Goal: Task Accomplishment & Management: Use online tool/utility

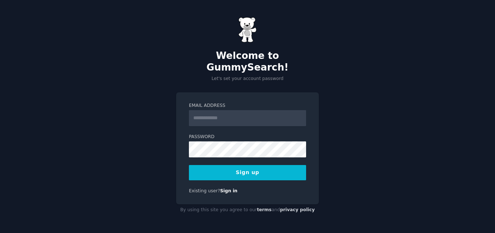
click at [199, 112] on input "Email Address" at bounding box center [247, 118] width 117 height 16
type input "**********"
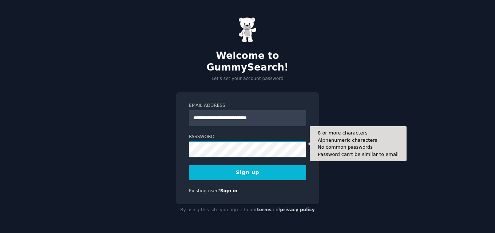
click at [178, 143] on div "**********" at bounding box center [247, 148] width 143 height 112
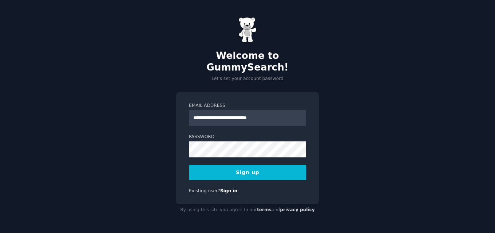
click at [250, 166] on button "Sign up" at bounding box center [247, 172] width 117 height 15
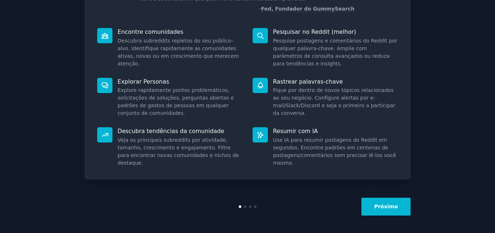
scroll to position [82, 0]
click at [385, 207] on font "Próximo" at bounding box center [386, 206] width 24 height 6
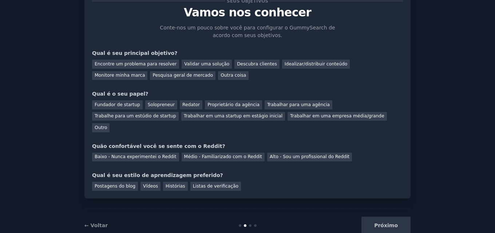
scroll to position [35, 0]
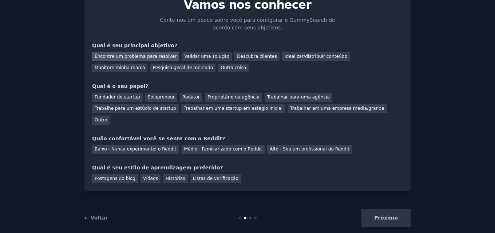
click at [135, 55] on font "Encontre um problema para resolver" at bounding box center [136, 56] width 82 height 5
click at [107, 118] on font "Outro" at bounding box center [101, 120] width 12 height 5
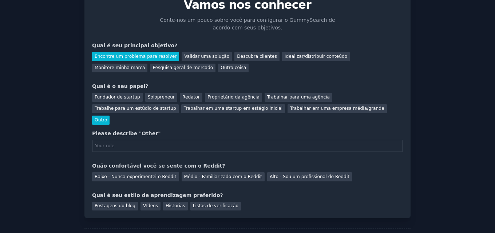
scroll to position [63, 0]
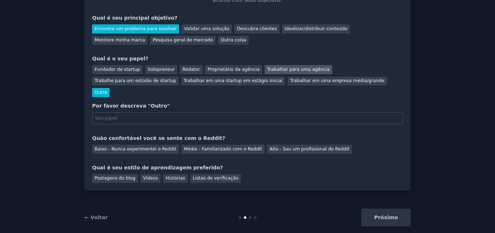
click at [270, 70] on font "Trabalhar para uma agência" at bounding box center [298, 69] width 63 height 5
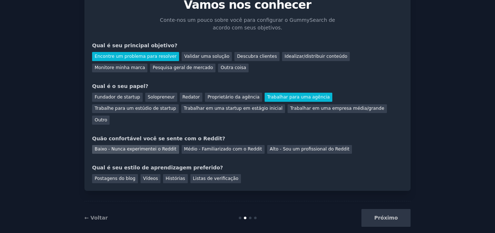
click at [129, 147] on font "Baixo - Nunca experimentei o Reddit" at bounding box center [136, 149] width 82 height 5
drag, startPoint x: 147, startPoint y: 166, endPoint x: 139, endPoint y: 166, distance: 8.4
click at [147, 176] on font "Vídeos" at bounding box center [150, 178] width 15 height 5
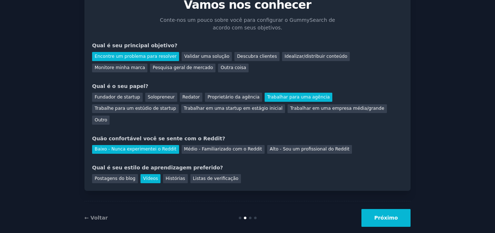
click at [375, 209] on button "Próximo" at bounding box center [385, 218] width 49 height 18
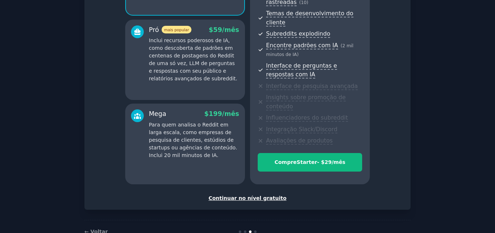
scroll to position [141, 0]
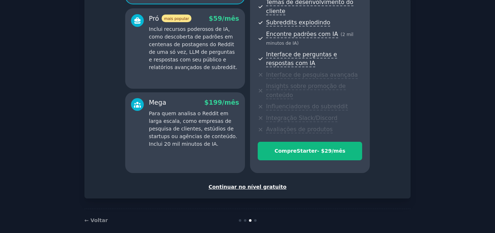
click at [240, 184] on font "Continuar no nível gratuito" at bounding box center [247, 187] width 78 height 6
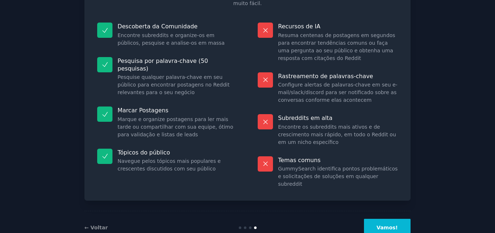
scroll to position [81, 0]
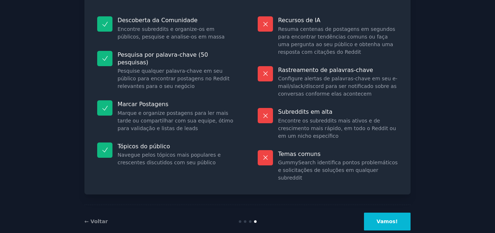
click at [389, 219] on font "Vamos!" at bounding box center [387, 222] width 21 height 6
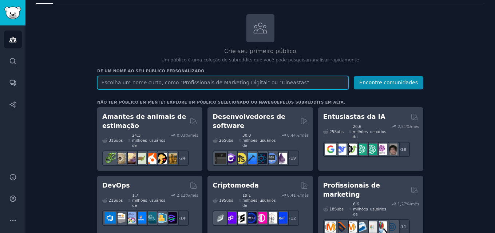
scroll to position [30, 0]
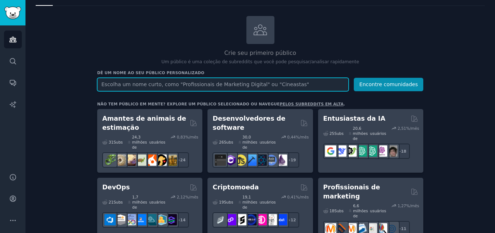
paste input "alimentação saudável"
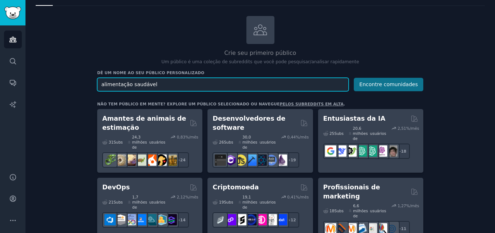
type input "alimentação saudável"
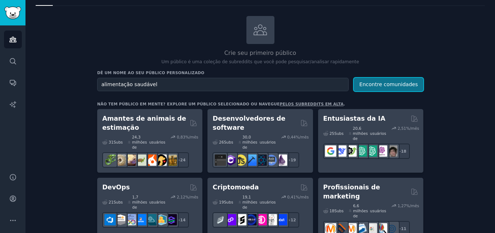
click at [398, 83] on font "Encontre comunidades" at bounding box center [388, 84] width 59 height 6
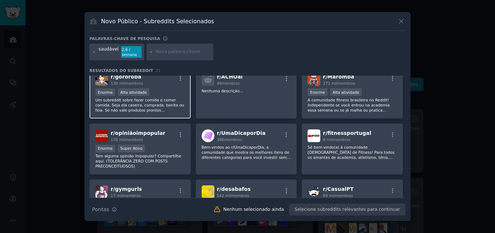
scroll to position [73, 0]
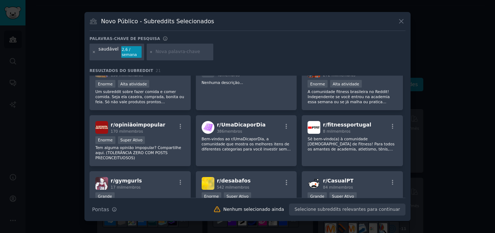
click at [93, 52] on icon at bounding box center [94, 52] width 2 height 2
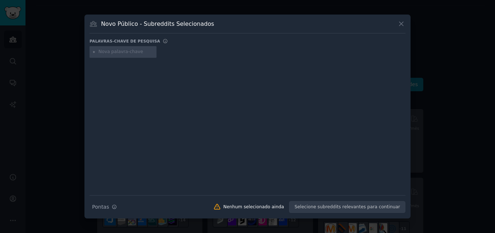
click at [108, 51] on input "text" at bounding box center [126, 52] width 55 height 7
paste input "receitas saudáveis"
type input "receitas saudáveis"
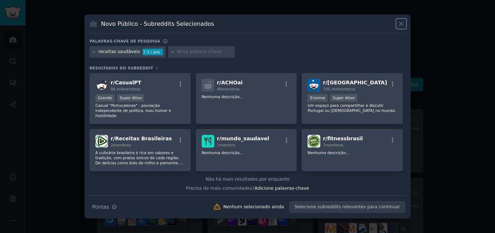
click at [402, 23] on icon at bounding box center [401, 24] width 4 height 4
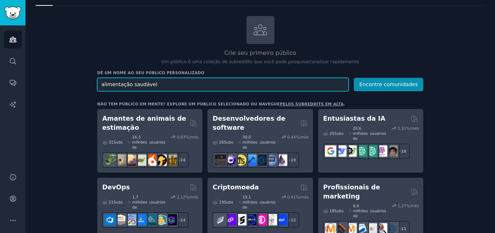
drag, startPoint x: 160, startPoint y: 90, endPoint x: 93, endPoint y: 84, distance: 67.6
type input "r"
paste input "receitas saudáveis"
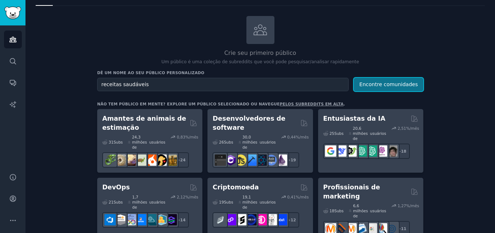
click at [395, 83] on font "Encontre comunidades" at bounding box center [388, 84] width 59 height 6
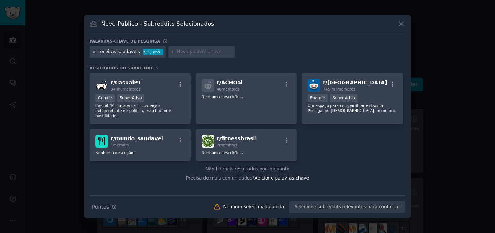
click at [93, 52] on icon at bounding box center [94, 52] width 4 height 4
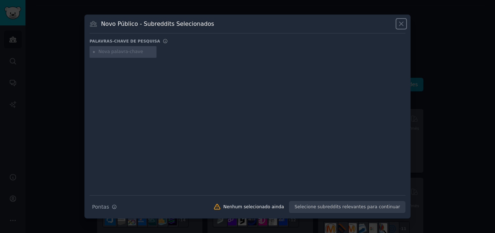
click at [404, 24] on icon at bounding box center [401, 24] width 8 height 8
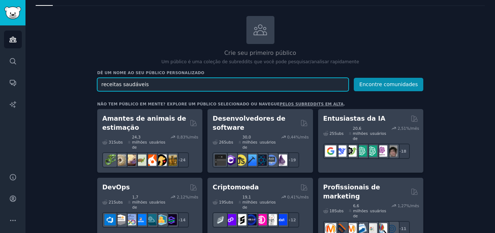
click at [141, 84] on input "receitas saudáveis" at bounding box center [222, 84] width 251 height 13
drag, startPoint x: 145, startPoint y: 84, endPoint x: 94, endPoint y: 84, distance: 50.6
paste input "cómo bajar de peso rápido"
type input "cómo bajar de peso rápido"
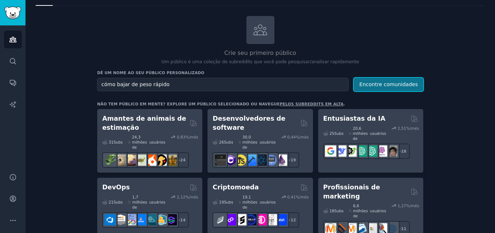
click at [380, 86] on font "Encontre comunidades" at bounding box center [388, 84] width 59 height 6
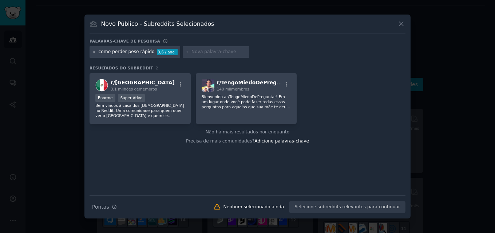
click at [210, 52] on input "text" at bounding box center [218, 52] width 55 height 7
paste input "recetas para adelgazar"
type input "recetas para adelgazar"
drag, startPoint x: 164, startPoint y: 147, endPoint x: 156, endPoint y: 146, distance: 8.1
click at [163, 147] on div "Não há mais resultados por enquanto Precisa de mais comunidades? Adicione palav…" at bounding box center [247, 136] width 316 height 25
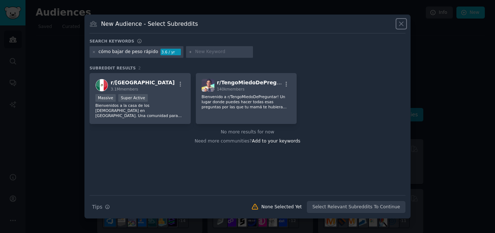
click at [400, 23] on icon at bounding box center [401, 24] width 4 height 4
